Goal: Information Seeking & Learning: Learn about a topic

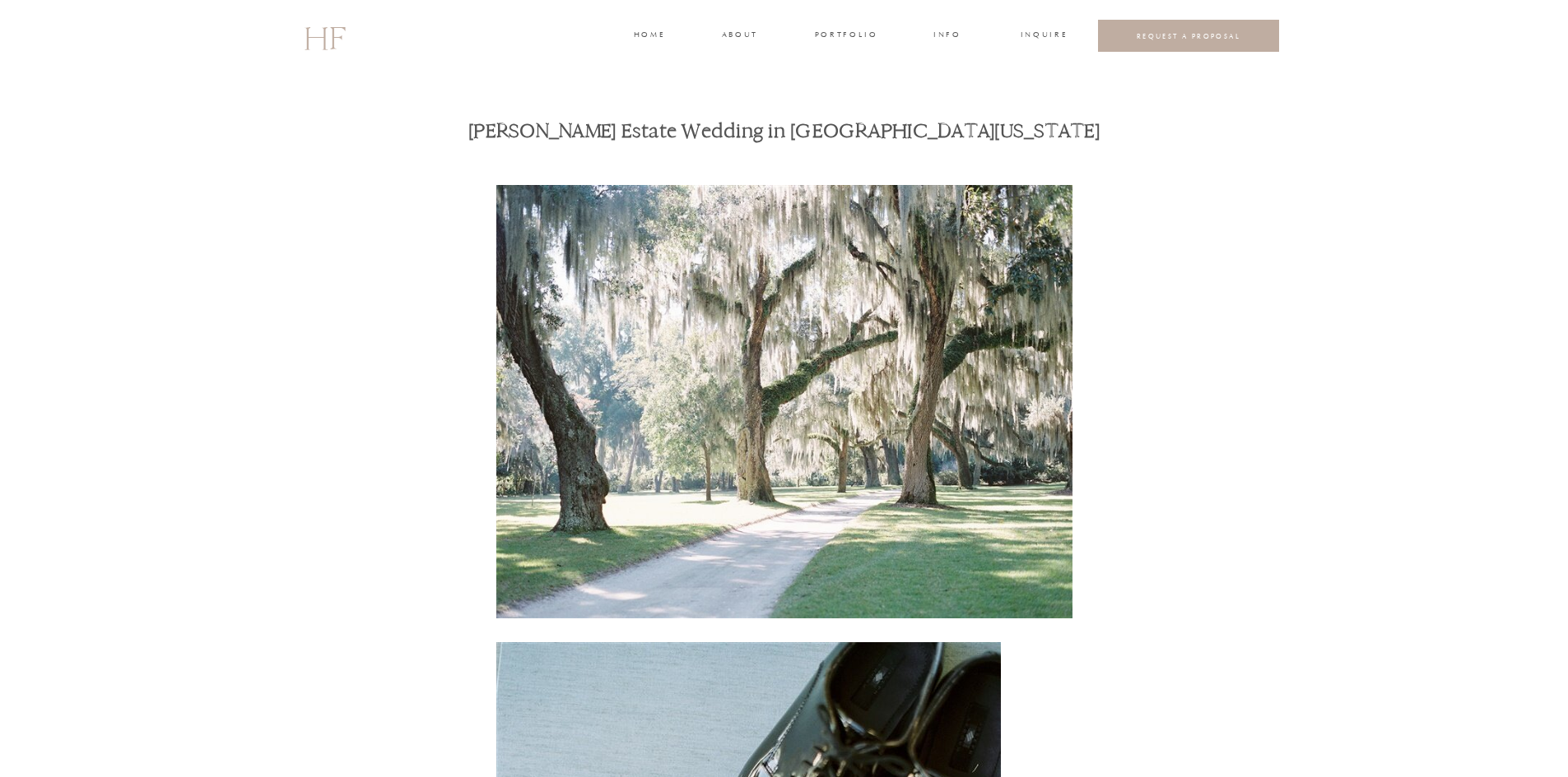
drag, startPoint x: 54, startPoint y: 345, endPoint x: 67, endPoint y: 346, distance: 13.0
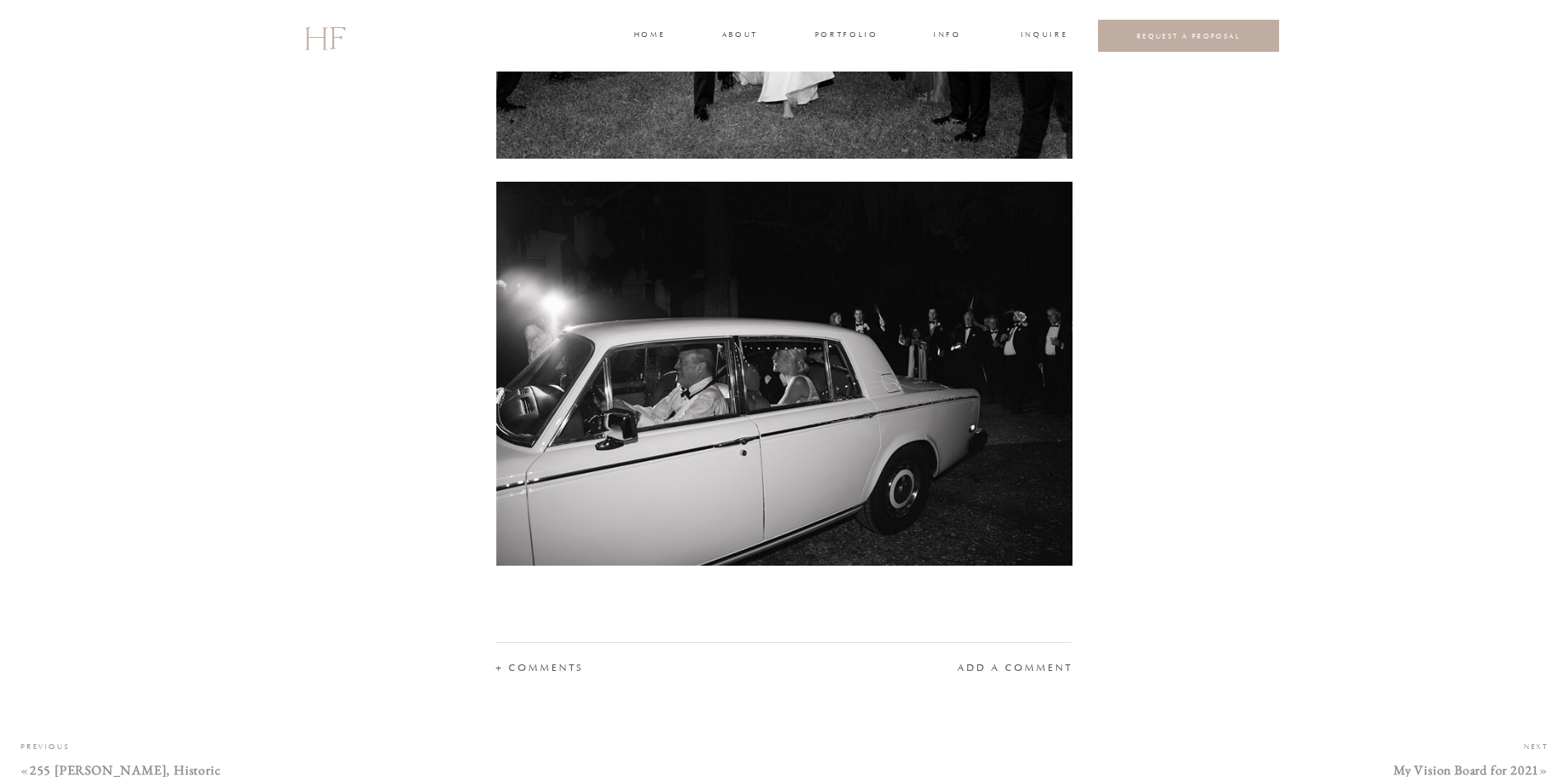
scroll to position [21466, 0]
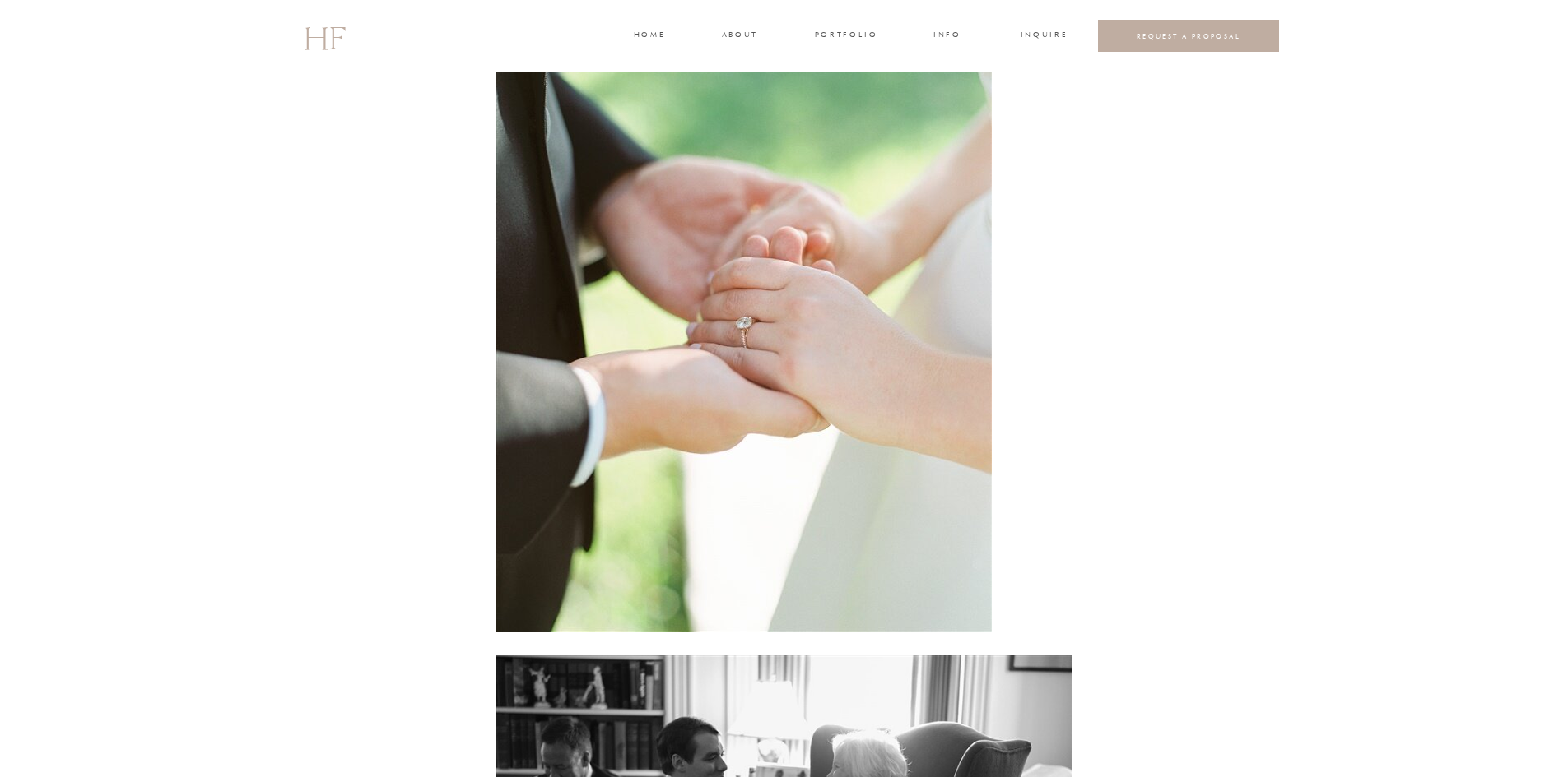
scroll to position [9047, 0]
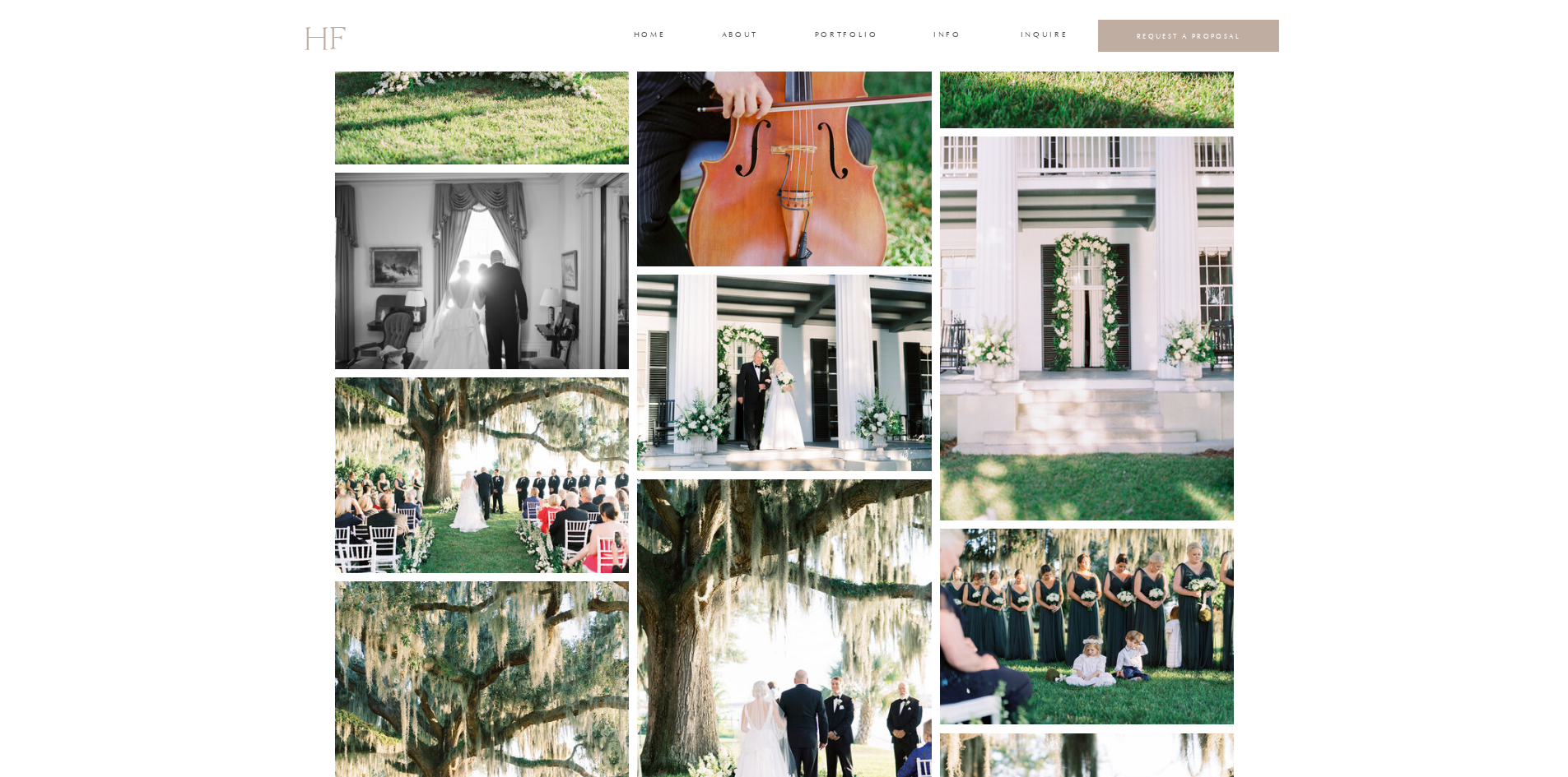
scroll to position [3290, 0]
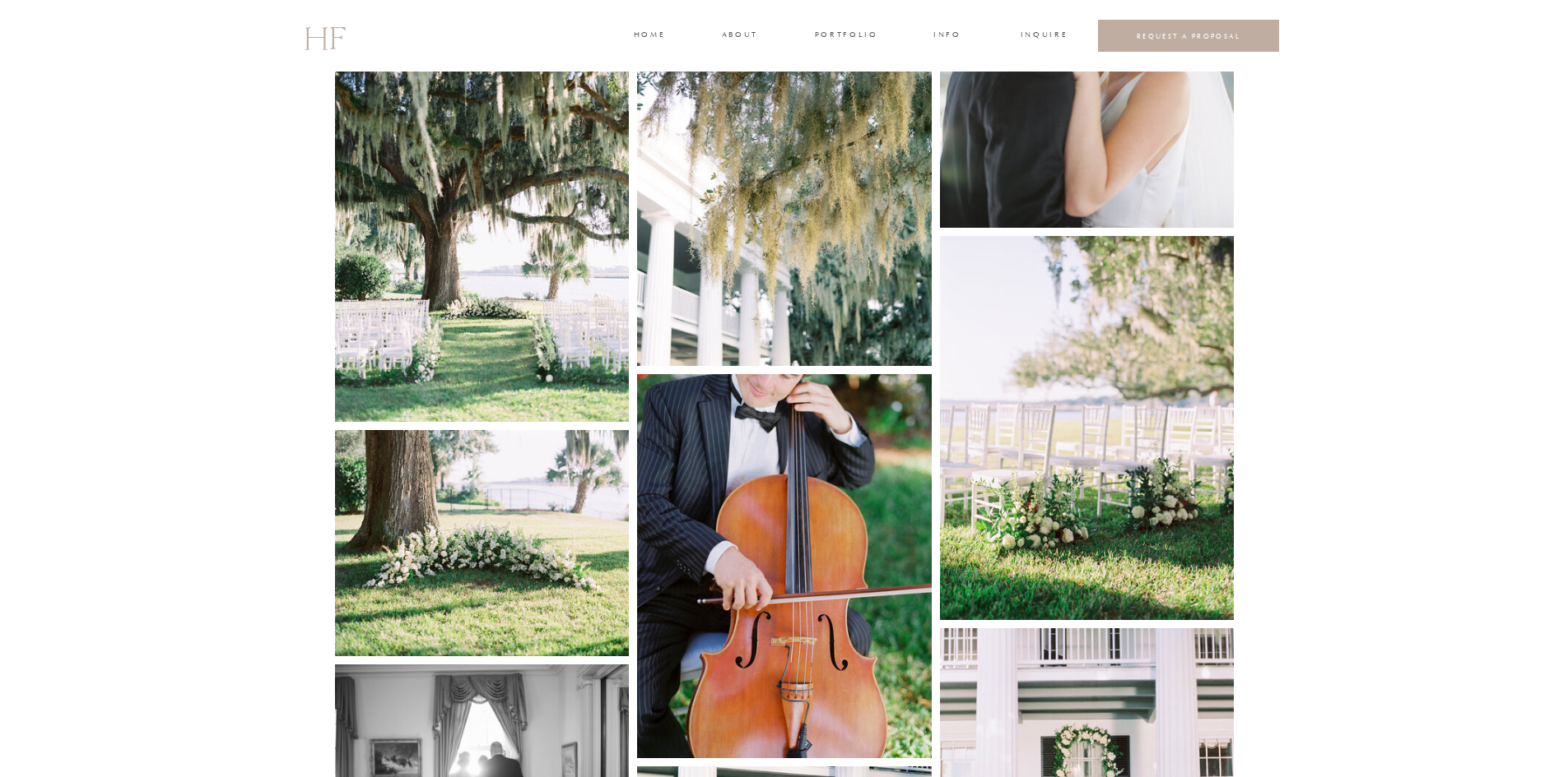
scroll to position [2879, 0]
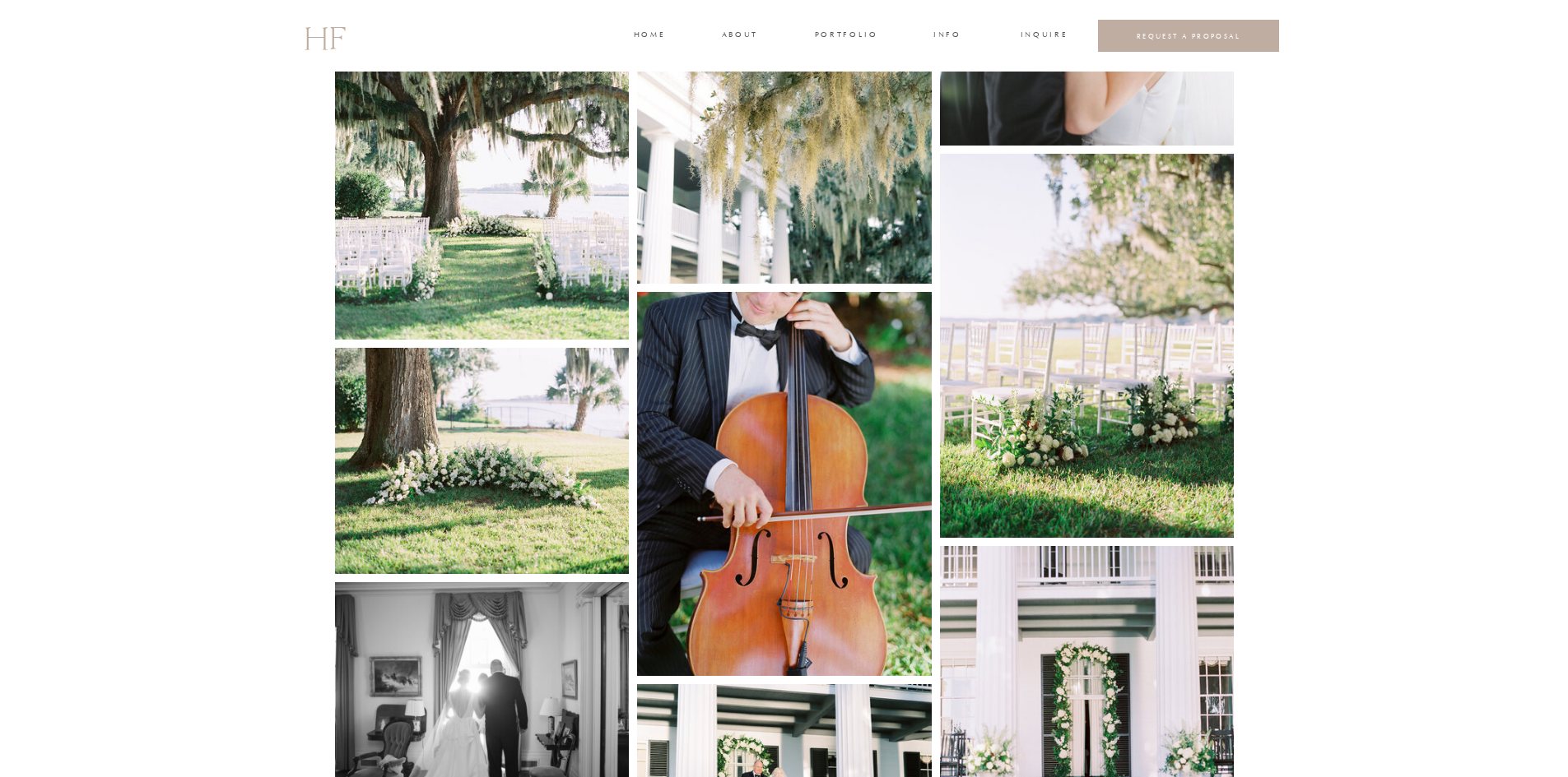
drag, startPoint x: 71, startPoint y: 253, endPoint x: 69, endPoint y: 244, distance: 9.2
